Goal: Task Accomplishment & Management: Use online tool/utility

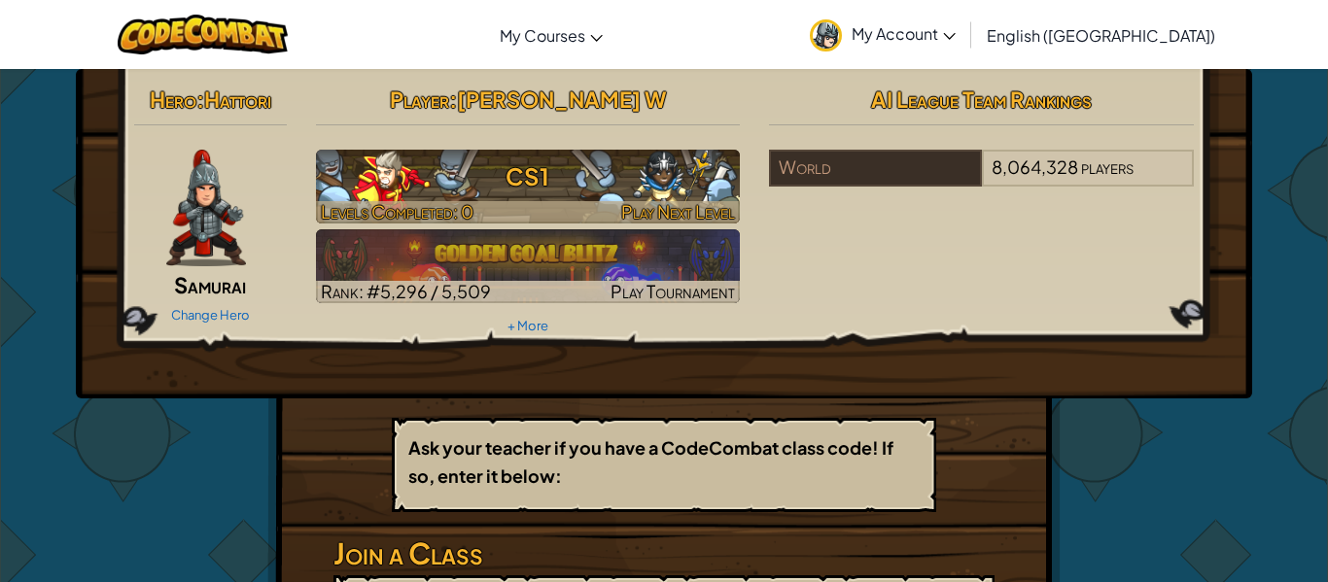
click at [559, 155] on h3 "CS1" at bounding box center [528, 177] width 425 height 44
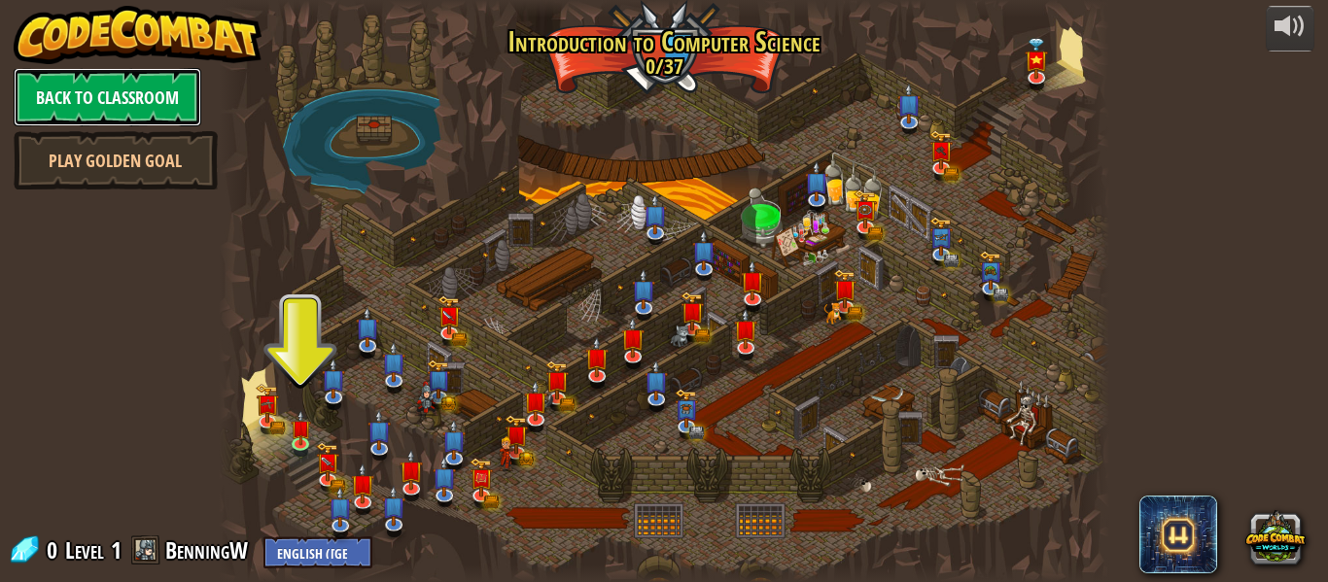
click at [128, 115] on link "Back to Classroom" at bounding box center [108, 97] width 188 height 58
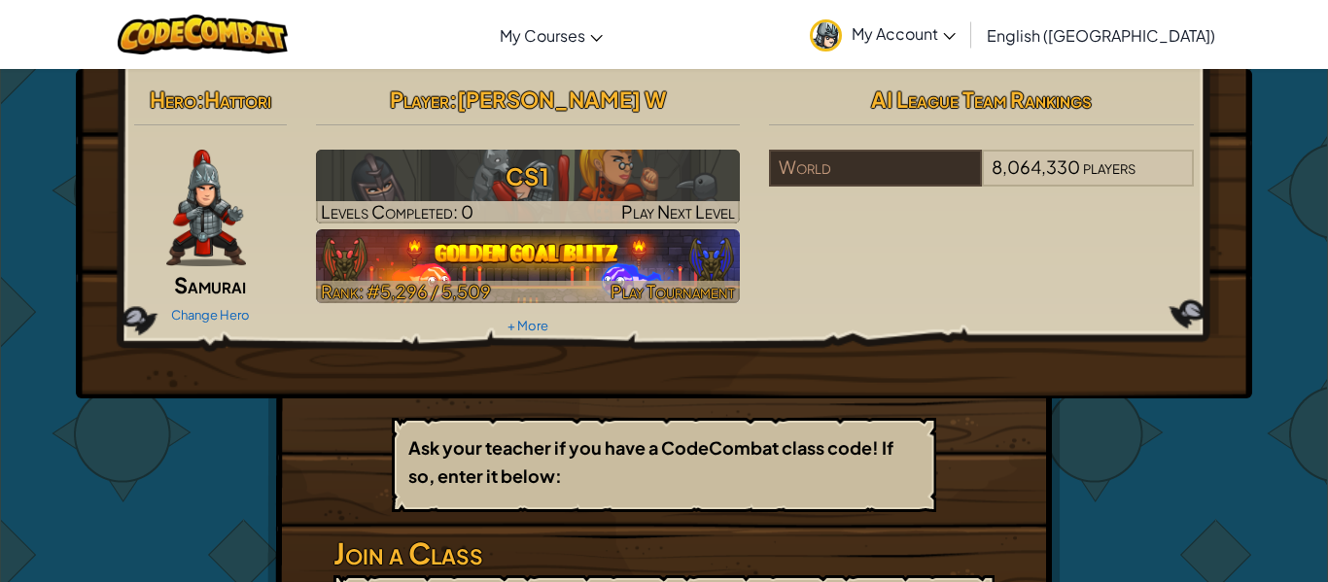
click at [361, 245] on img at bounding box center [528, 266] width 425 height 74
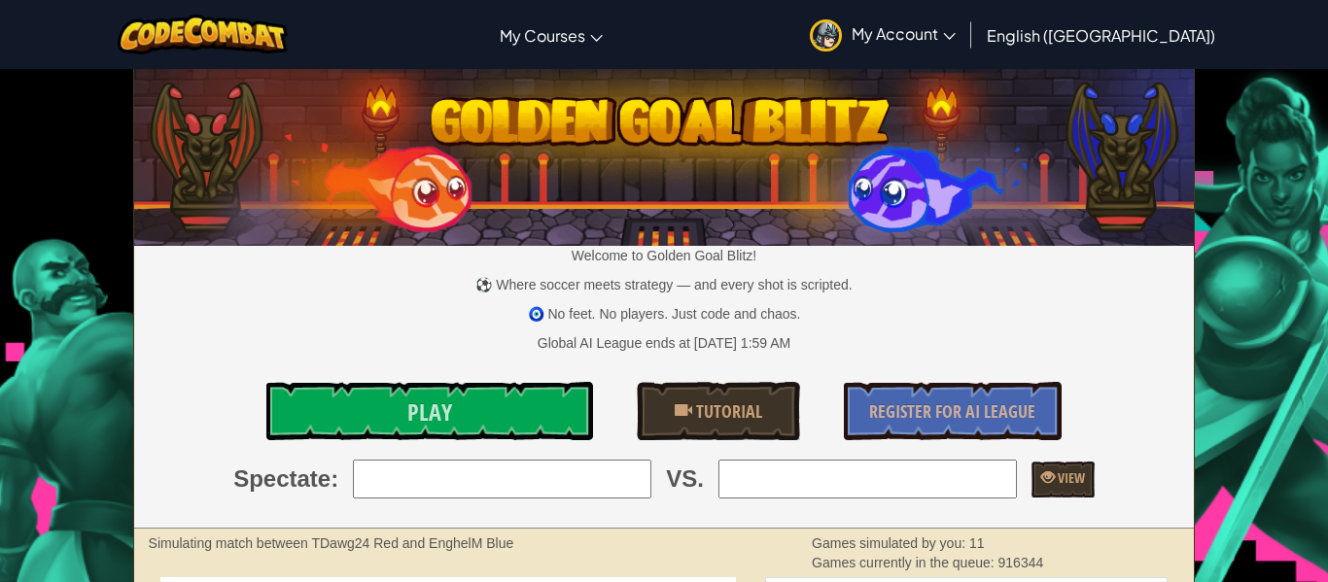
click at [367, 490] on input "search" at bounding box center [502, 479] width 299 height 39
click at [368, 490] on input "search" at bounding box center [502, 479] width 299 height 39
type input "haroon.a"
click at [917, 473] on input "search" at bounding box center [868, 479] width 299 height 39
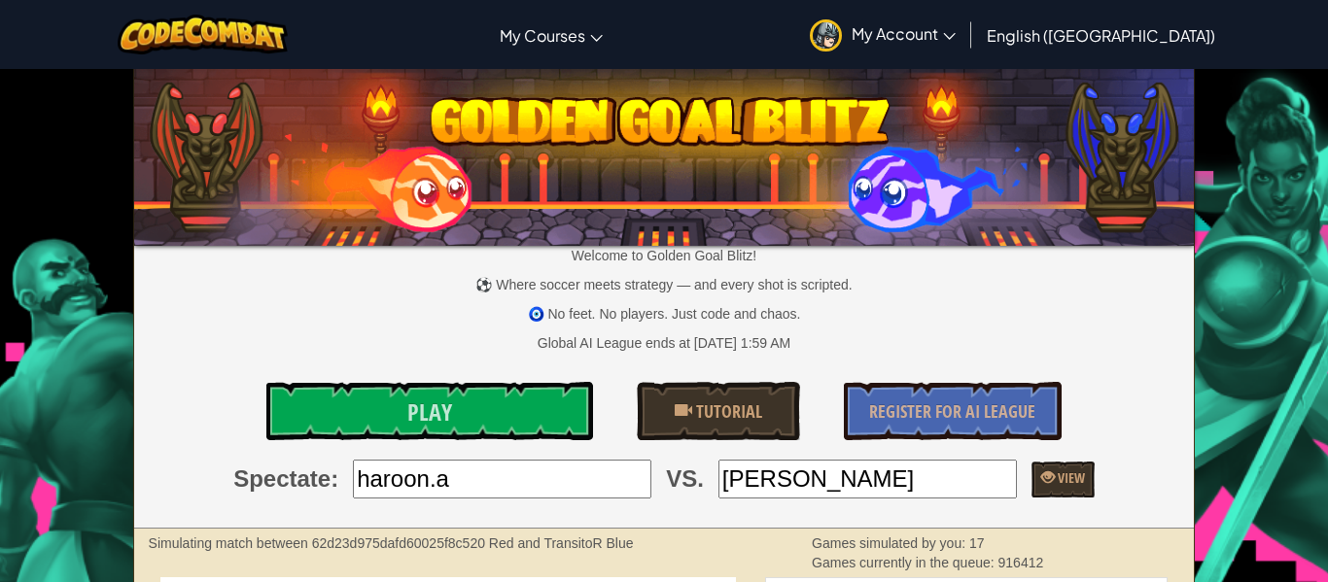
type input "[PERSON_NAME]"
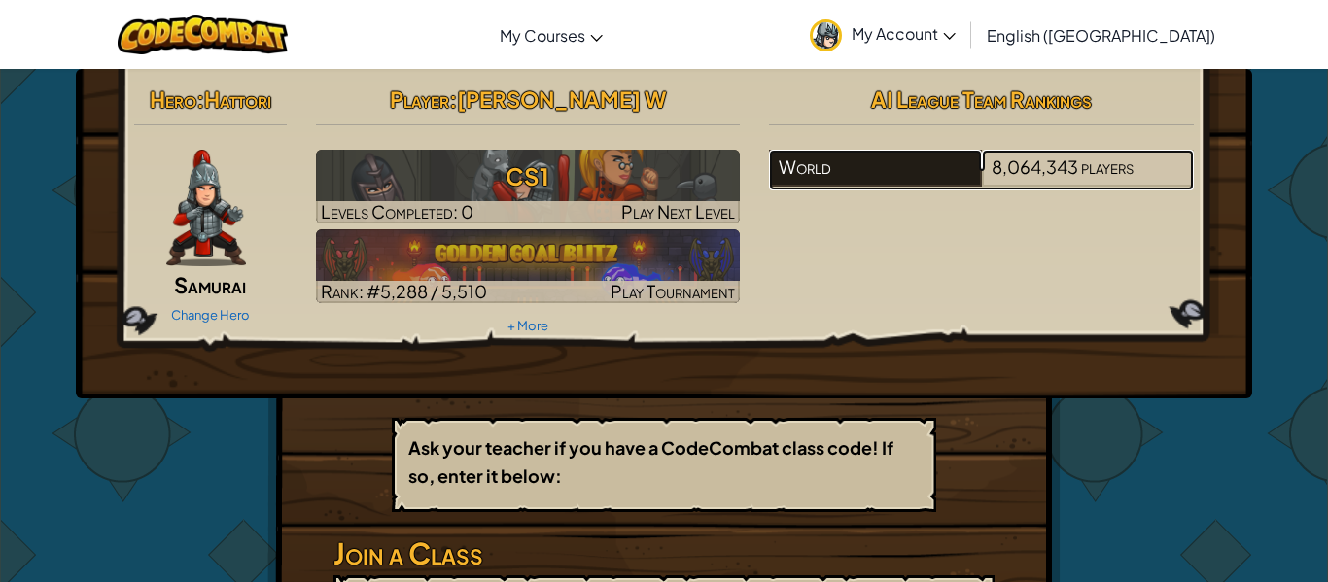
click at [812, 156] on div "World" at bounding box center [875, 168] width 212 height 37
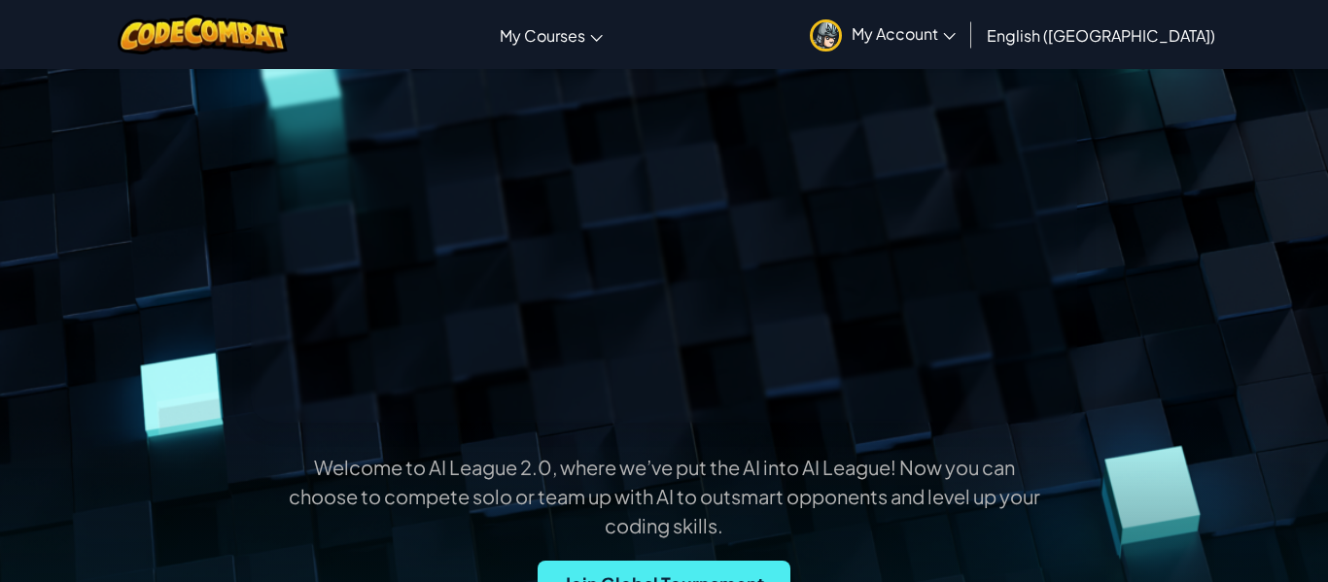
scroll to position [250, 0]
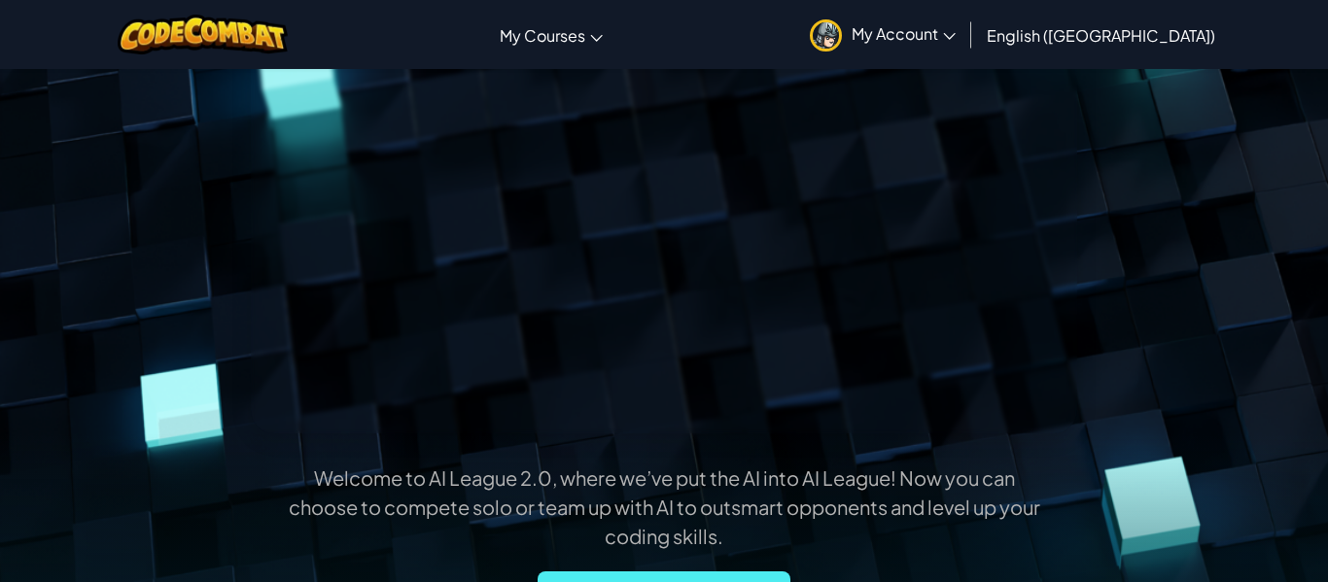
click at [407, 6] on div "Toggle navigation My Courses CodeCombat Classroom Ozaria Classroom AI League Es…" at bounding box center [664, 34] width 1338 height 69
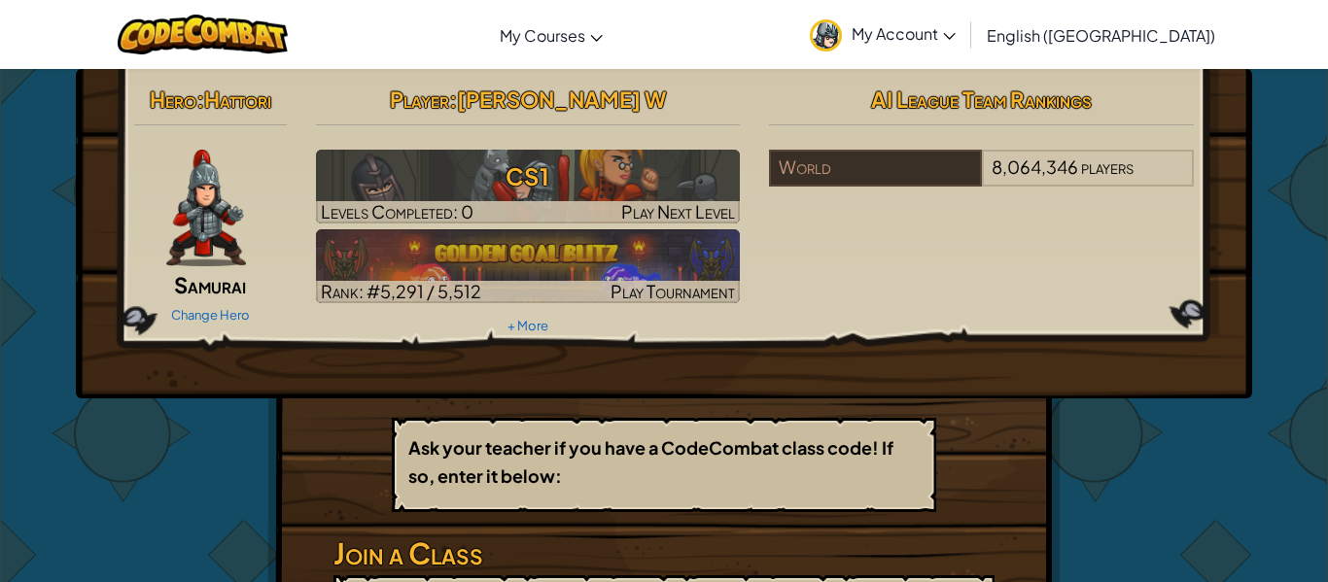
click at [205, 219] on img at bounding box center [206, 208] width 80 height 117
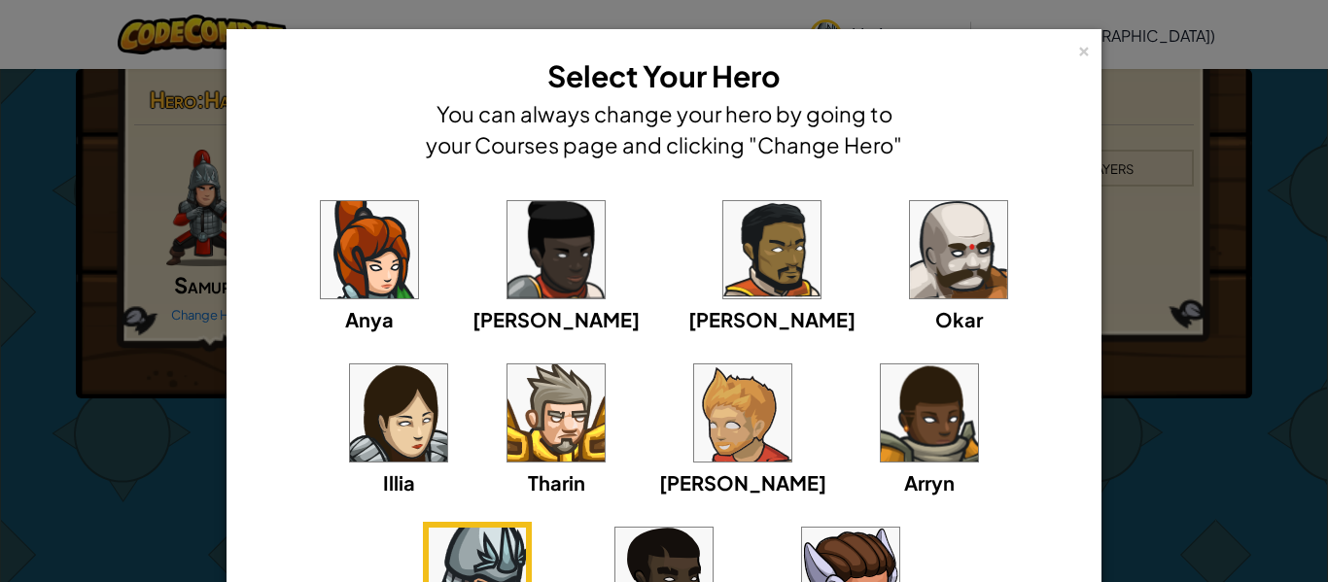
click at [526, 528] on img at bounding box center [477, 576] width 97 height 97
click at [181, 260] on div "× Select Your Hero You can always change your hero by going to your Courses pag…" at bounding box center [664, 291] width 1328 height 582
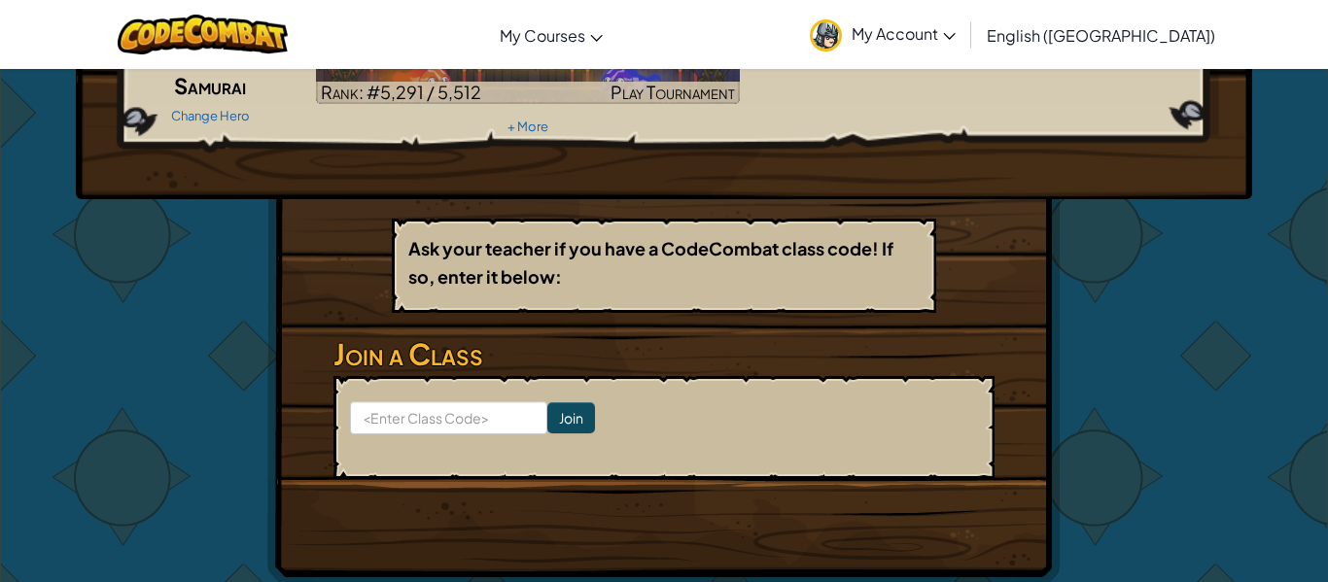
scroll to position [205, 0]
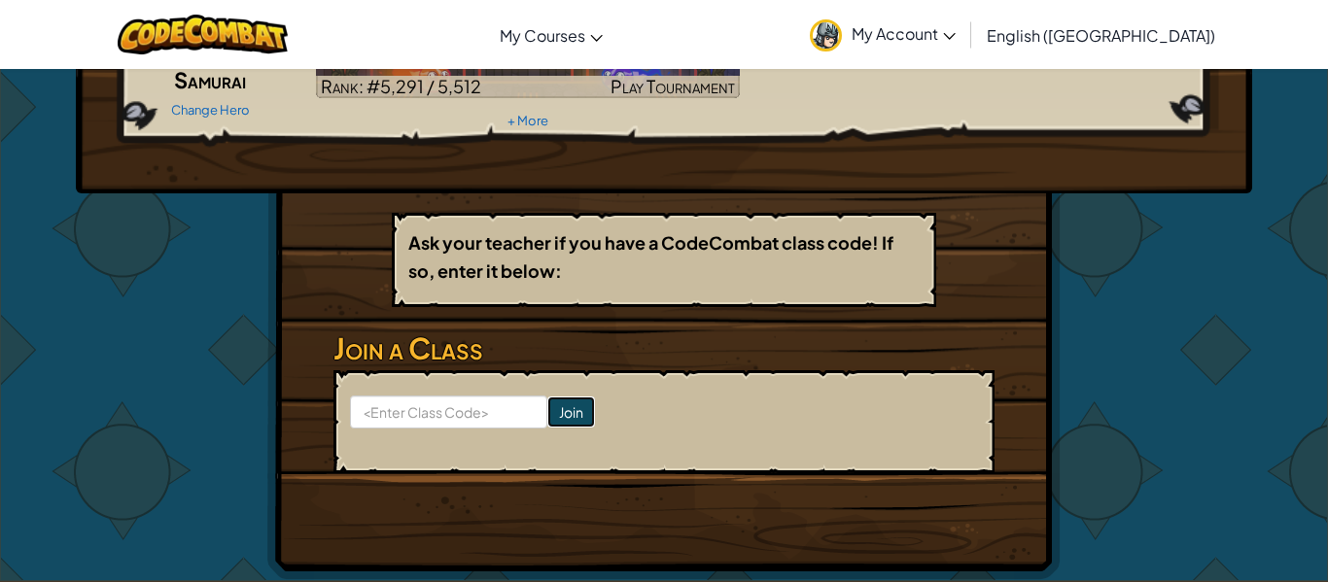
click at [558, 414] on input "Join" at bounding box center [571, 412] width 48 height 31
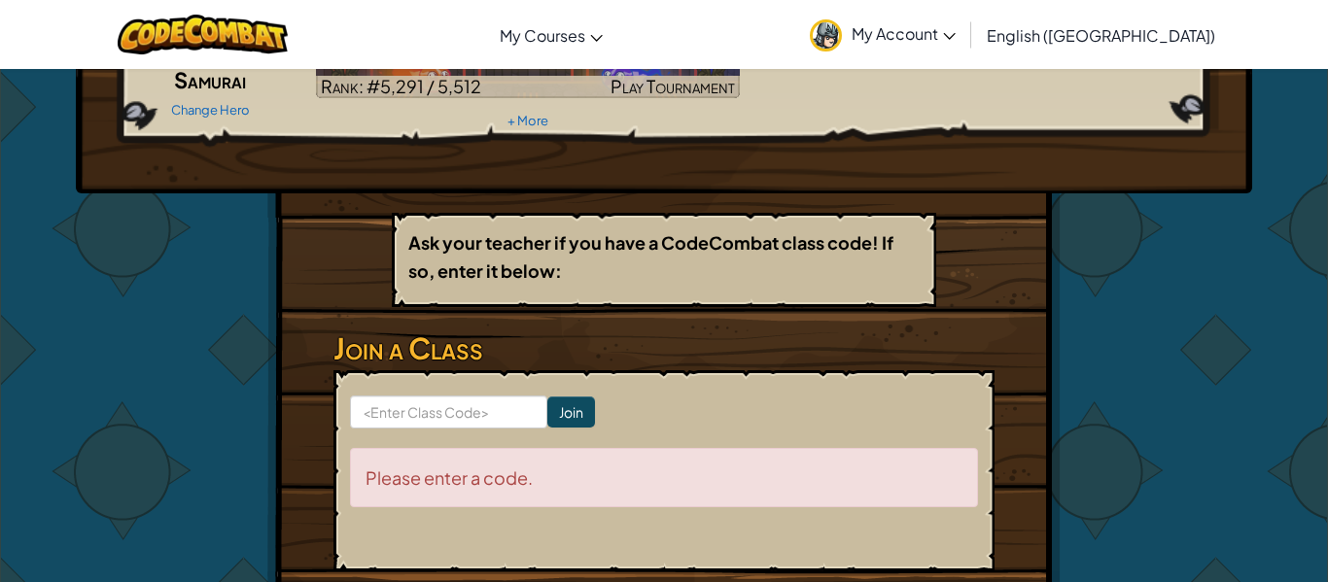
scroll to position [5, 0]
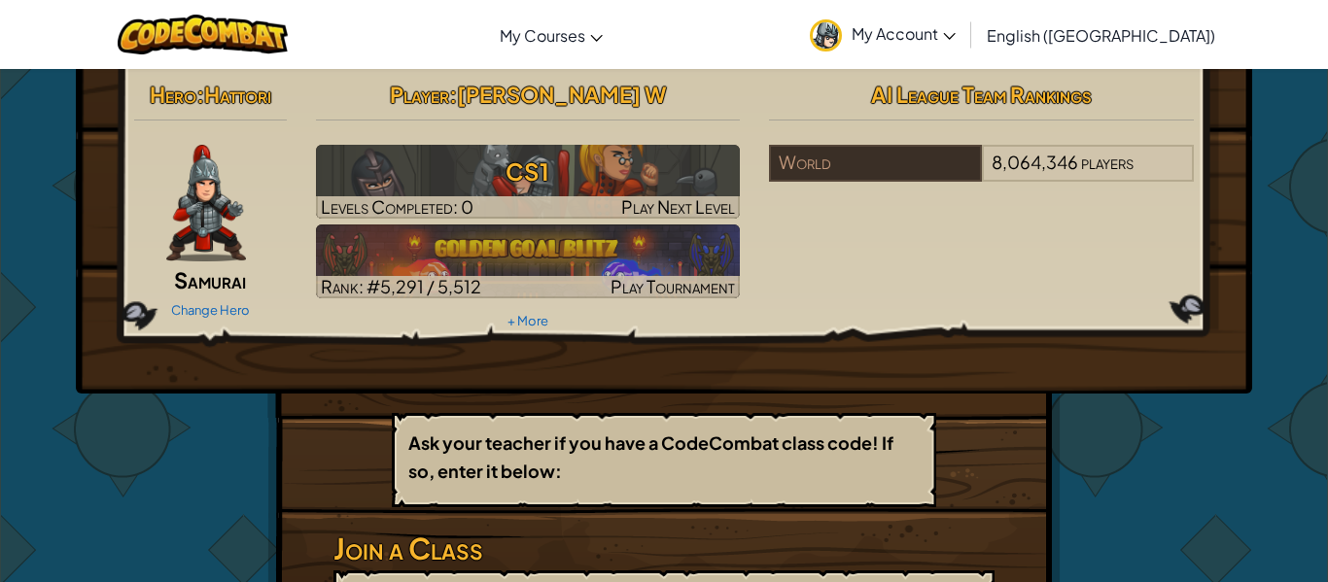
click at [449, 102] on span "Player" at bounding box center [419, 94] width 59 height 27
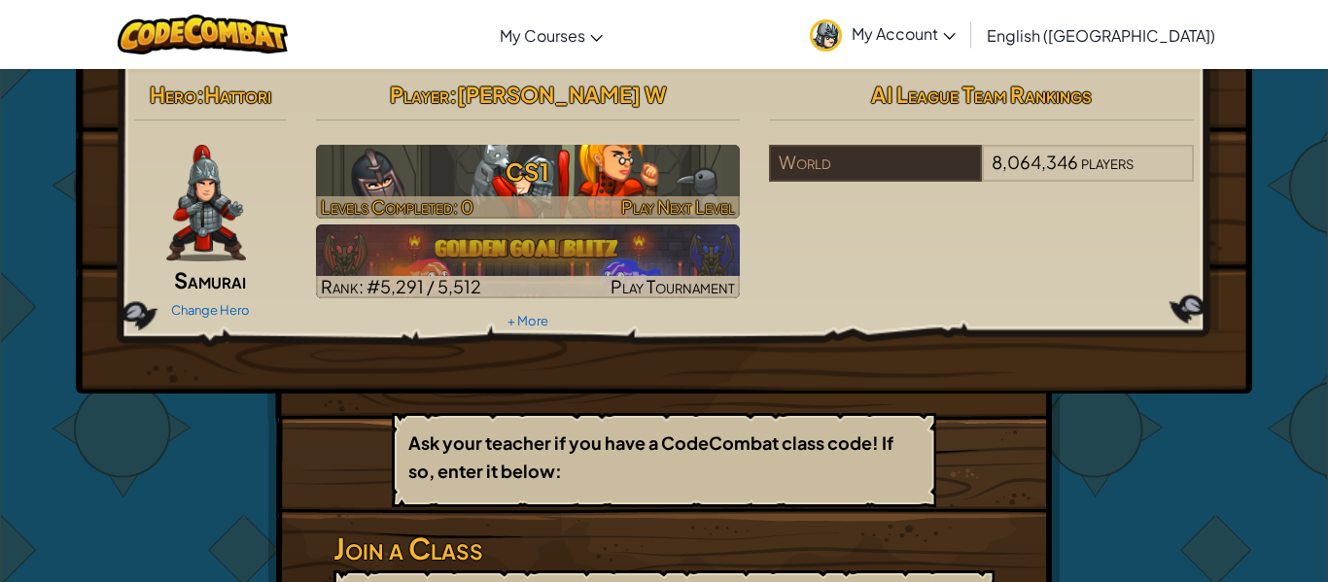
click at [572, 180] on h3 "CS1" at bounding box center [528, 172] width 425 height 44
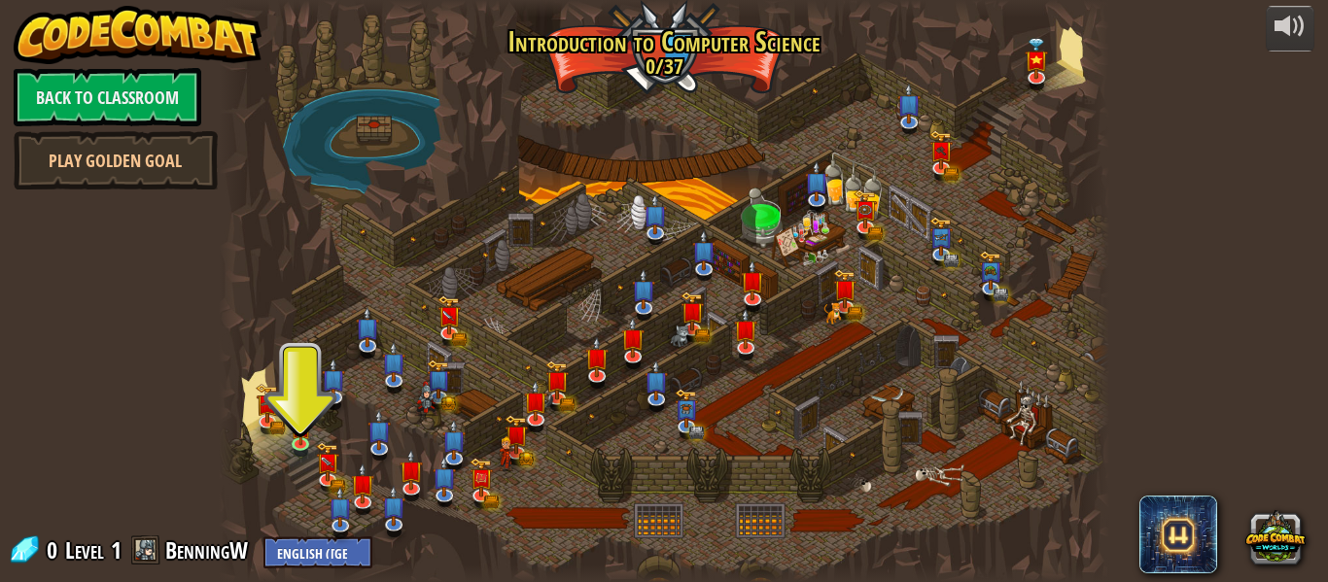
click at [570, 254] on div at bounding box center [664, 291] width 891 height 582
click at [297, 310] on div at bounding box center [664, 291] width 891 height 582
click at [297, 373] on div at bounding box center [664, 291] width 891 height 582
click at [296, 456] on link at bounding box center [304, 445] width 39 height 39
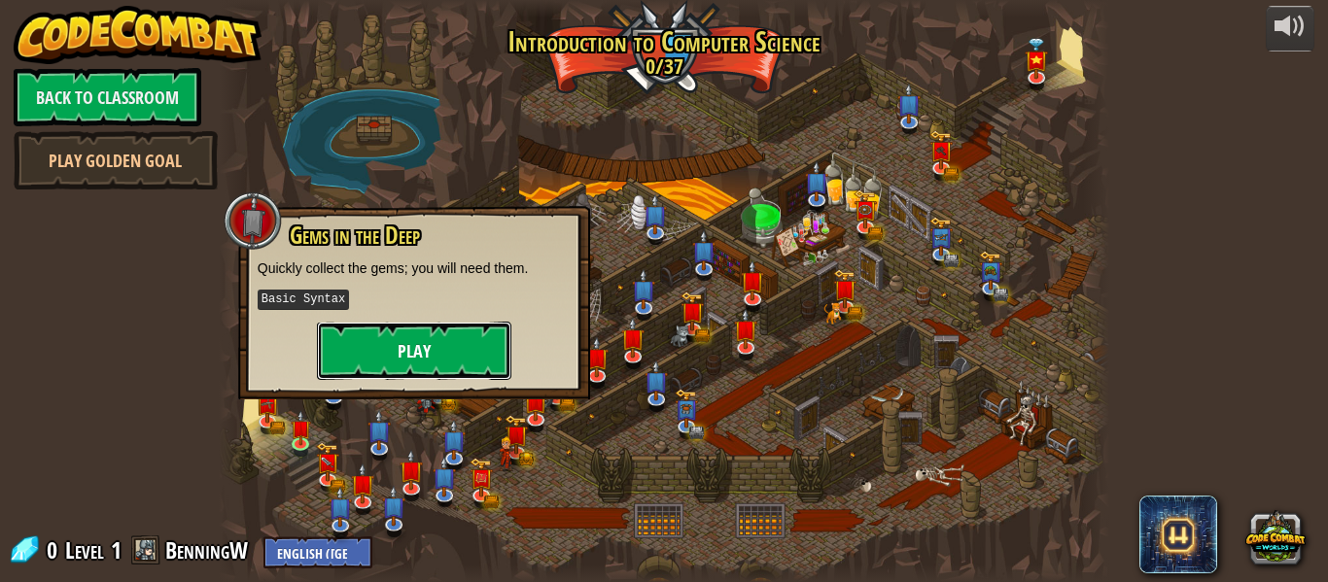
click at [433, 349] on button "Play" at bounding box center [414, 351] width 194 height 58
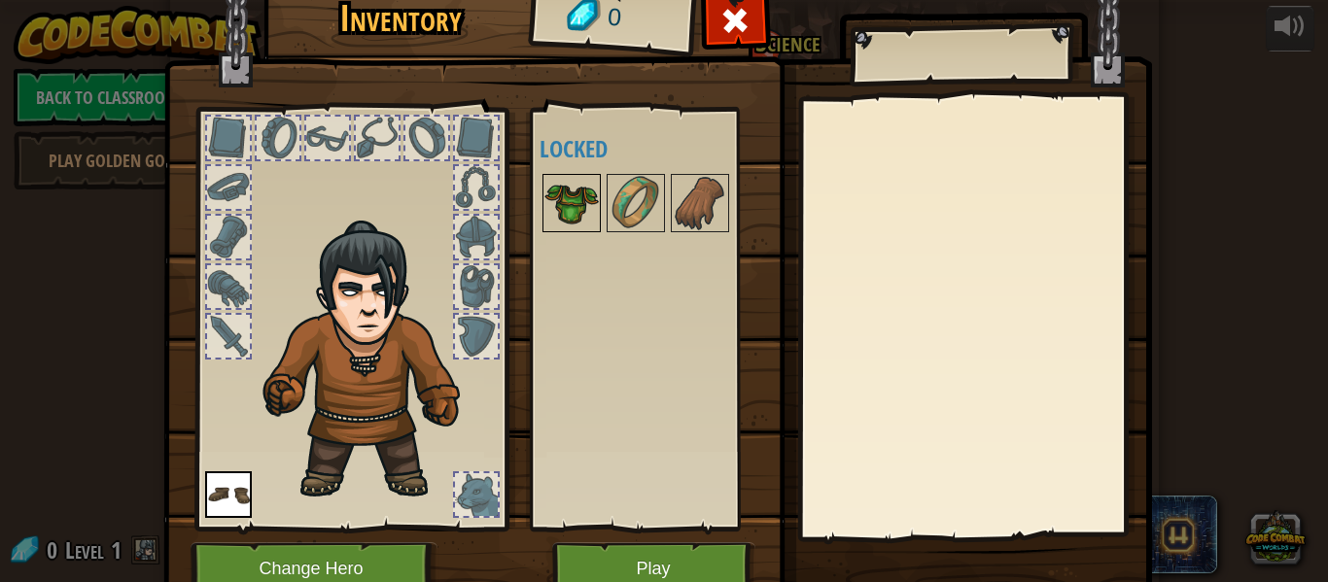
click at [569, 190] on img at bounding box center [572, 203] width 54 height 54
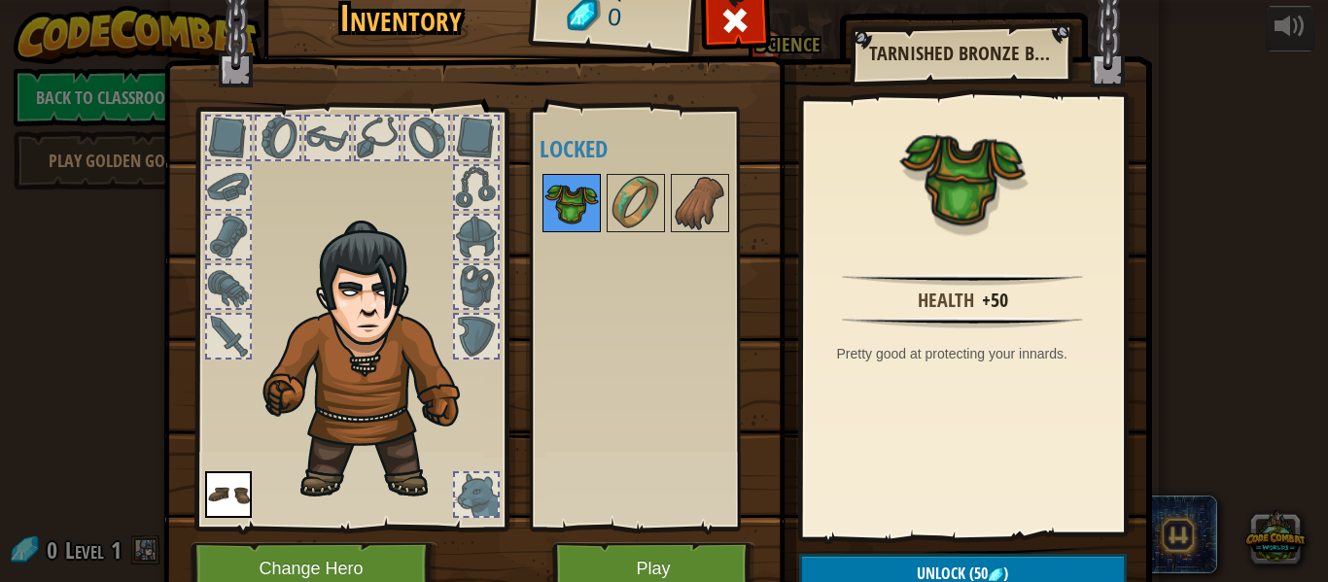
click at [568, 196] on img at bounding box center [572, 203] width 54 height 54
click at [567, 197] on img at bounding box center [572, 203] width 54 height 54
click at [476, 236] on div at bounding box center [476, 237] width 43 height 43
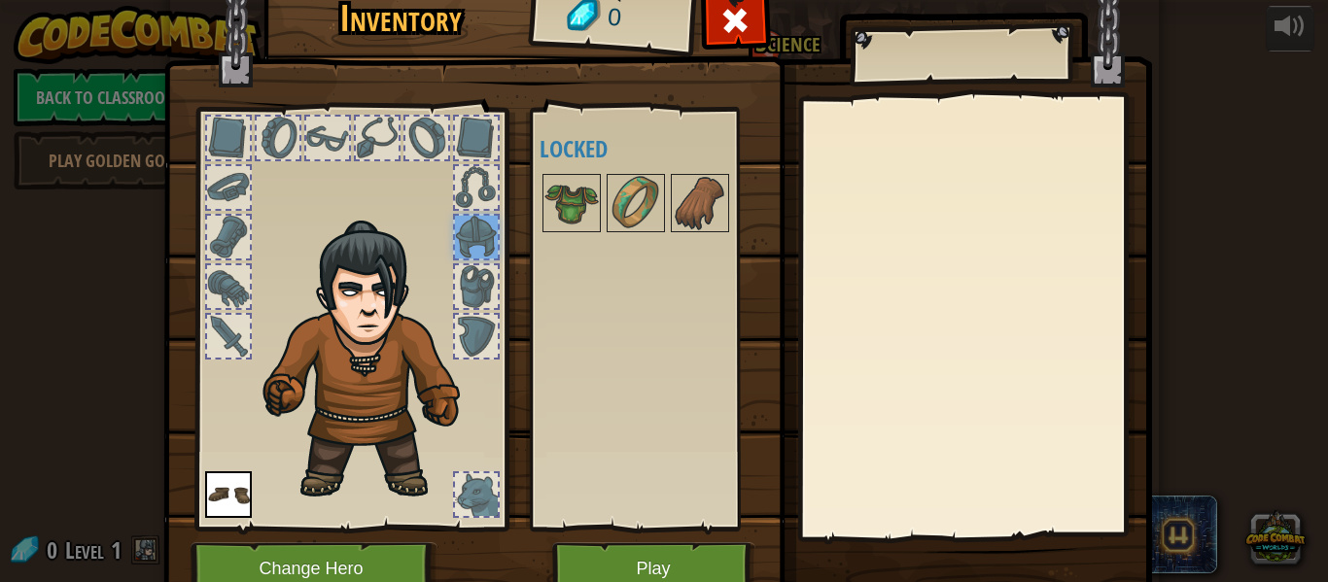
click at [901, 53] on div at bounding box center [961, 55] width 222 height 49
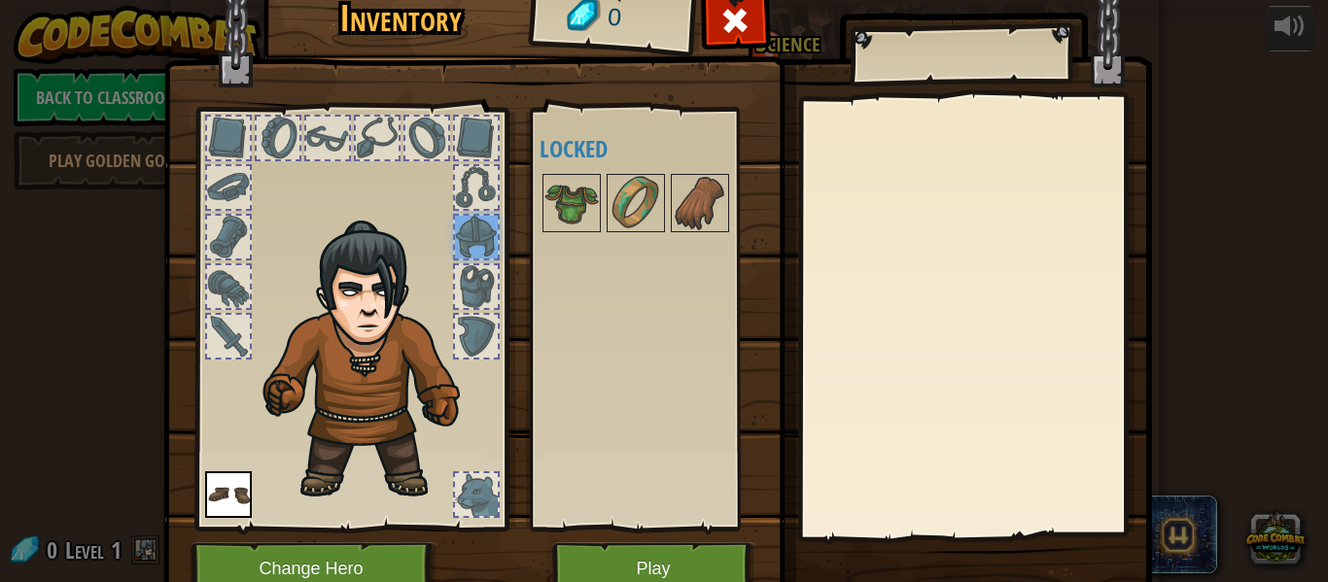
click at [908, 56] on div at bounding box center [961, 55] width 222 height 49
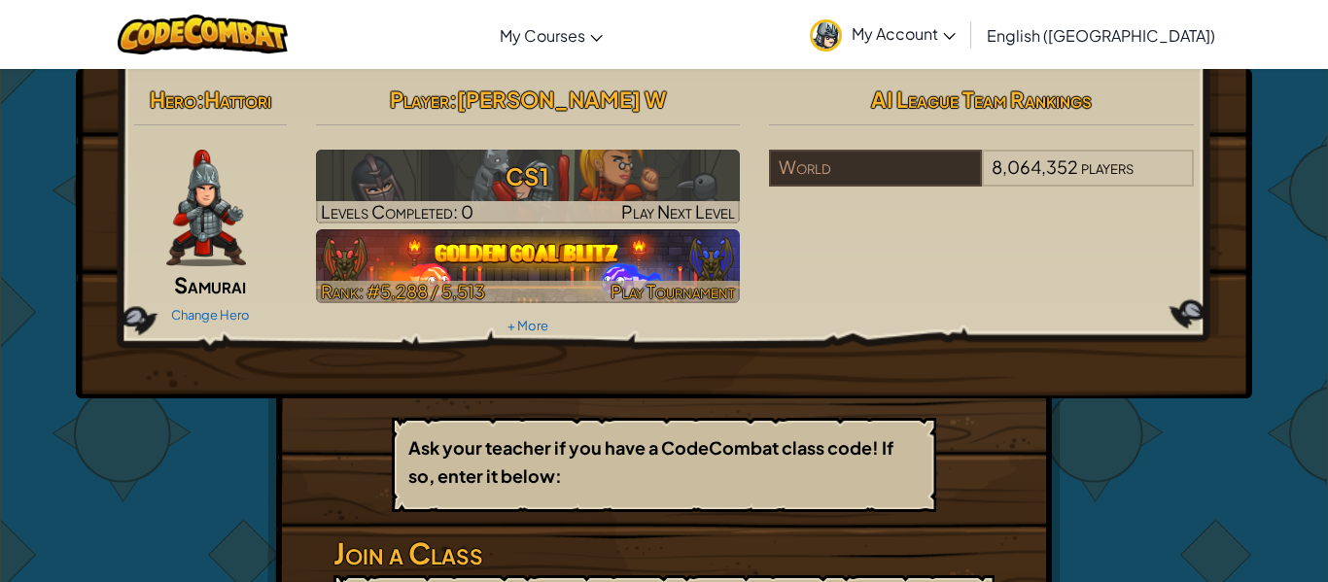
click at [530, 243] on img at bounding box center [528, 266] width 425 height 74
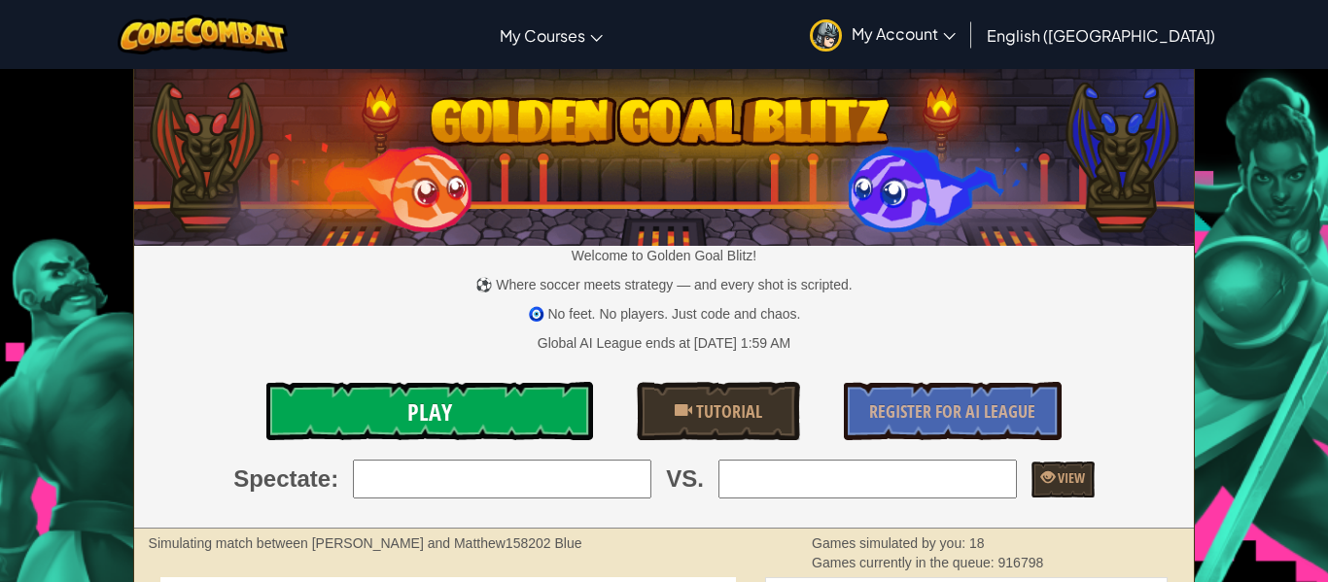
click at [492, 404] on link "Play" at bounding box center [429, 411] width 327 height 58
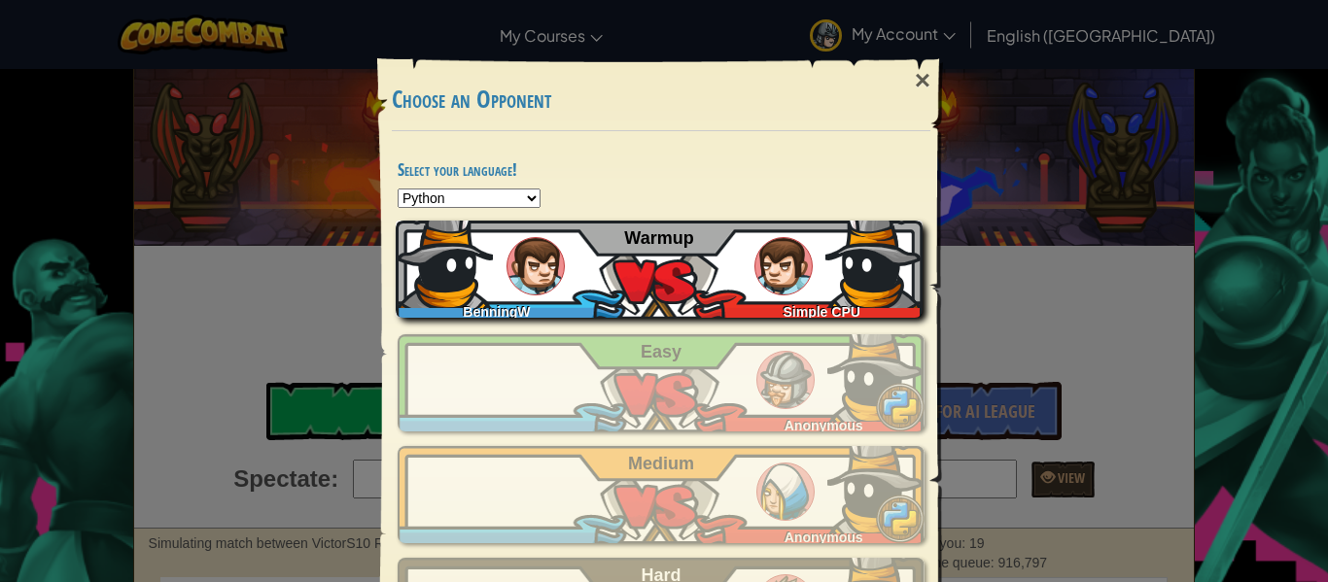
click at [776, 299] on div "Simple CPU" at bounding box center [817, 308] width 211 height 19
